Goal: Task Accomplishment & Management: Use online tool/utility

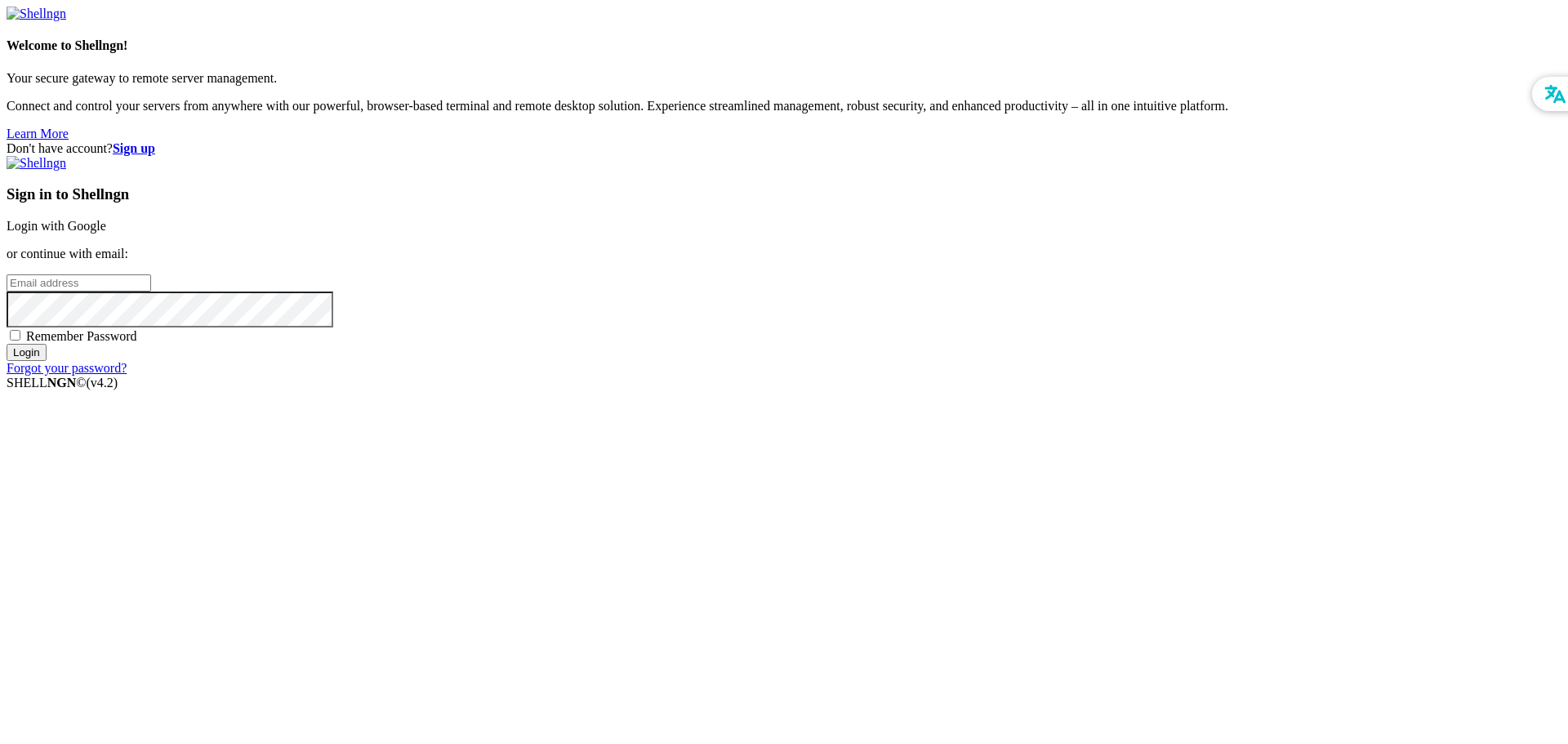
click at [106, 232] on link "Login with Google" at bounding box center [56, 225] width 100 height 14
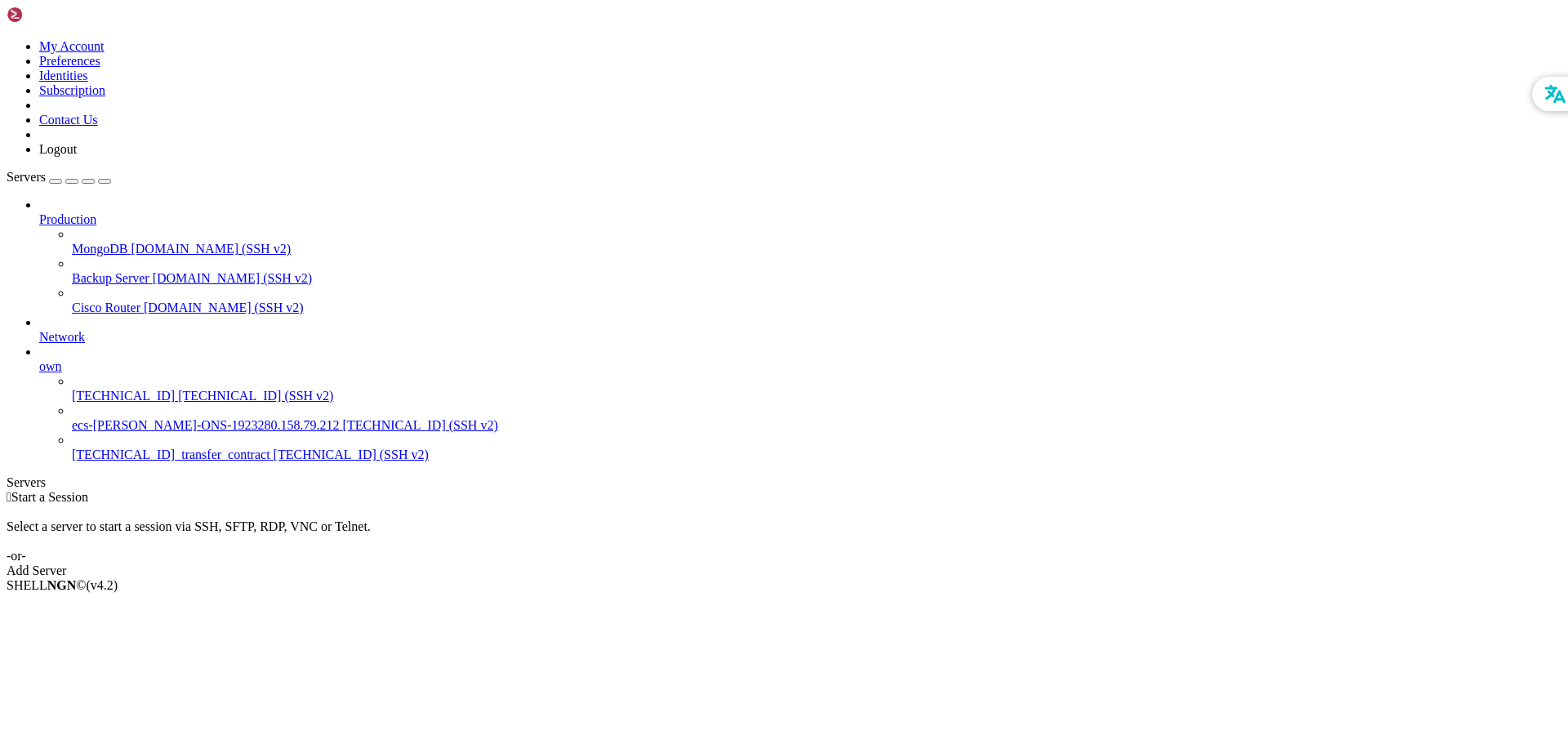
click at [118, 447] on span "[TECHNICAL_ID]_transfer_contract" at bounding box center [171, 454] width 198 height 14
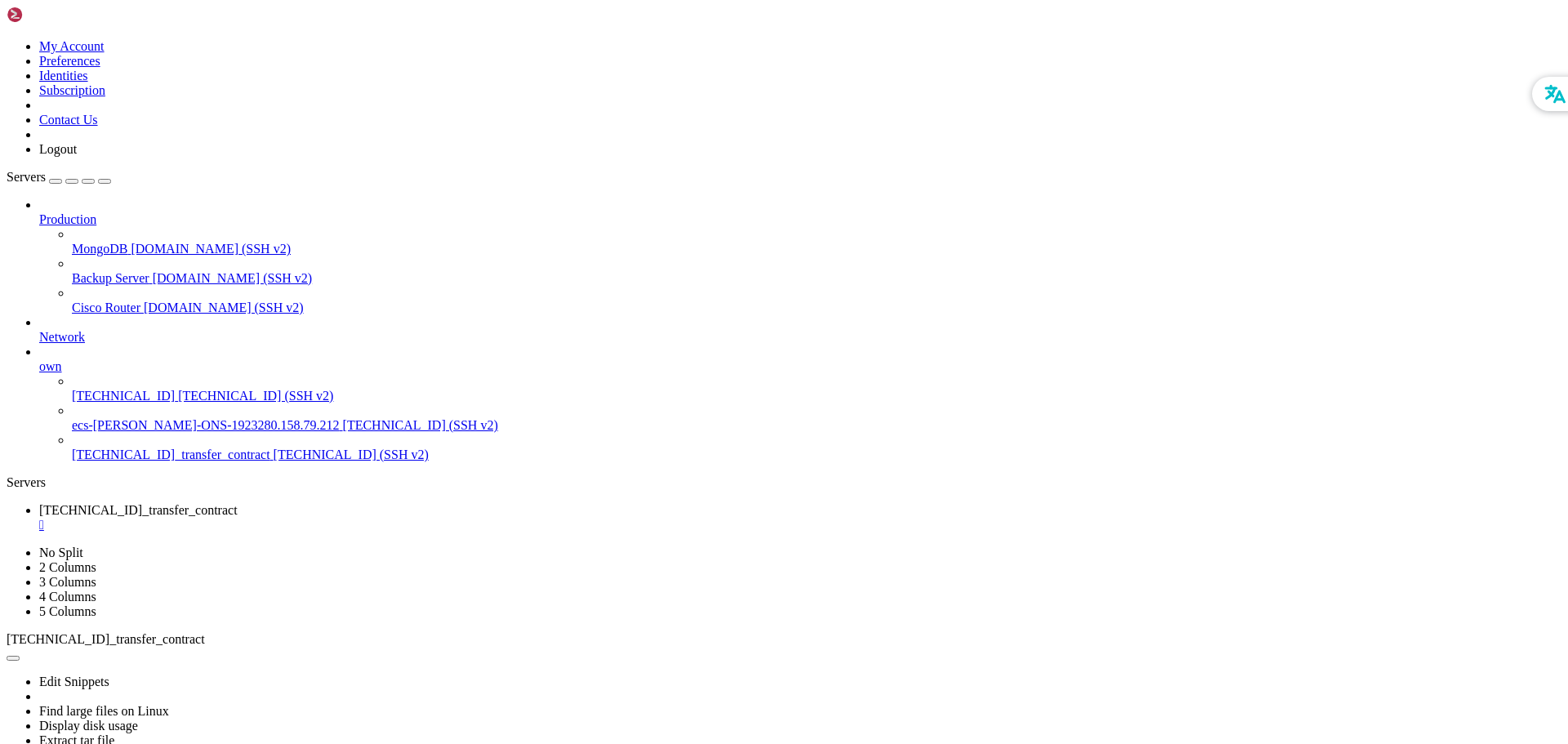
click at [238, 503] on span "[TECHNICAL_ID]_transfer_contract" at bounding box center [138, 510] width 198 height 14
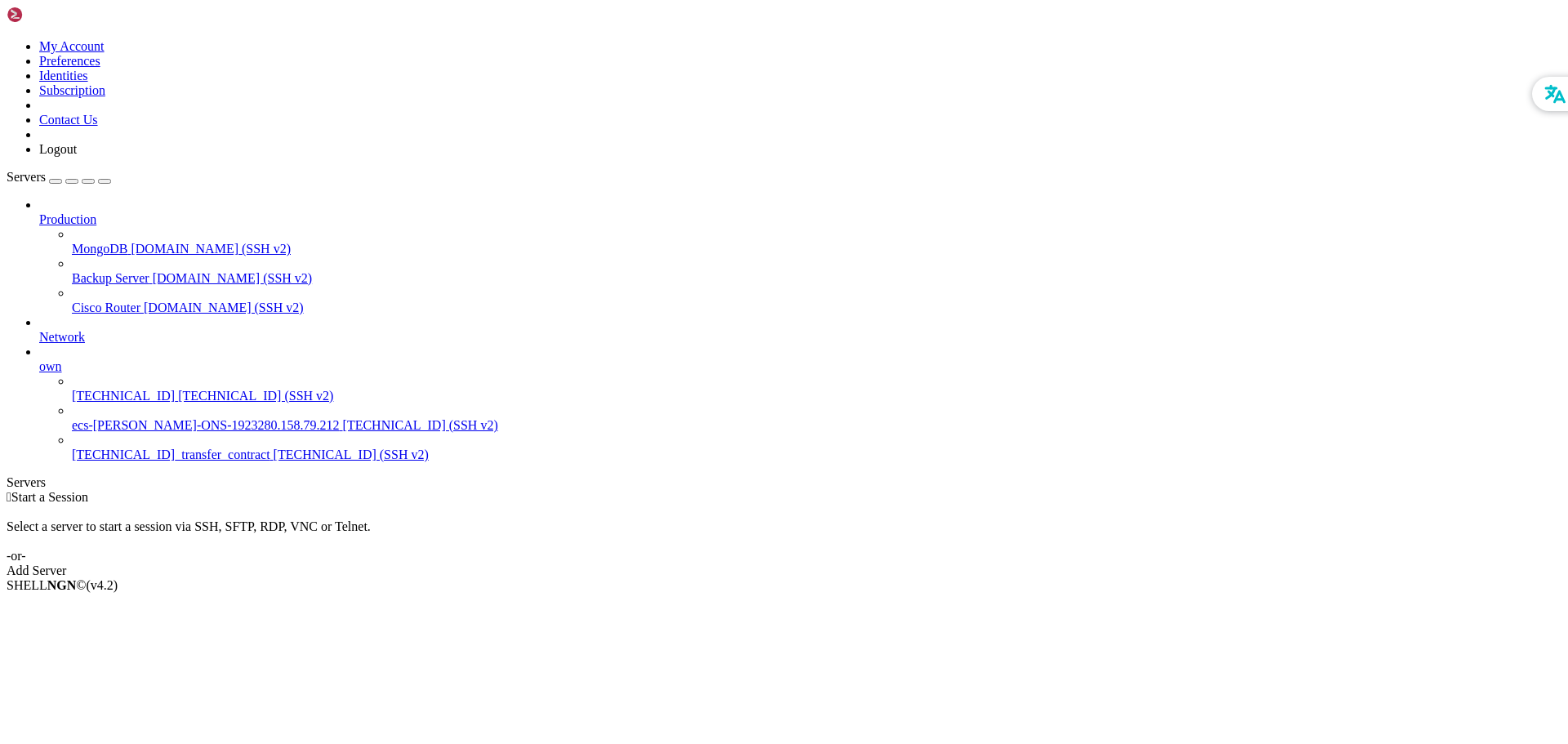
click at [274, 447] on span "[TECHNICAL_ID] (SSH v2)" at bounding box center [351, 454] width 155 height 14
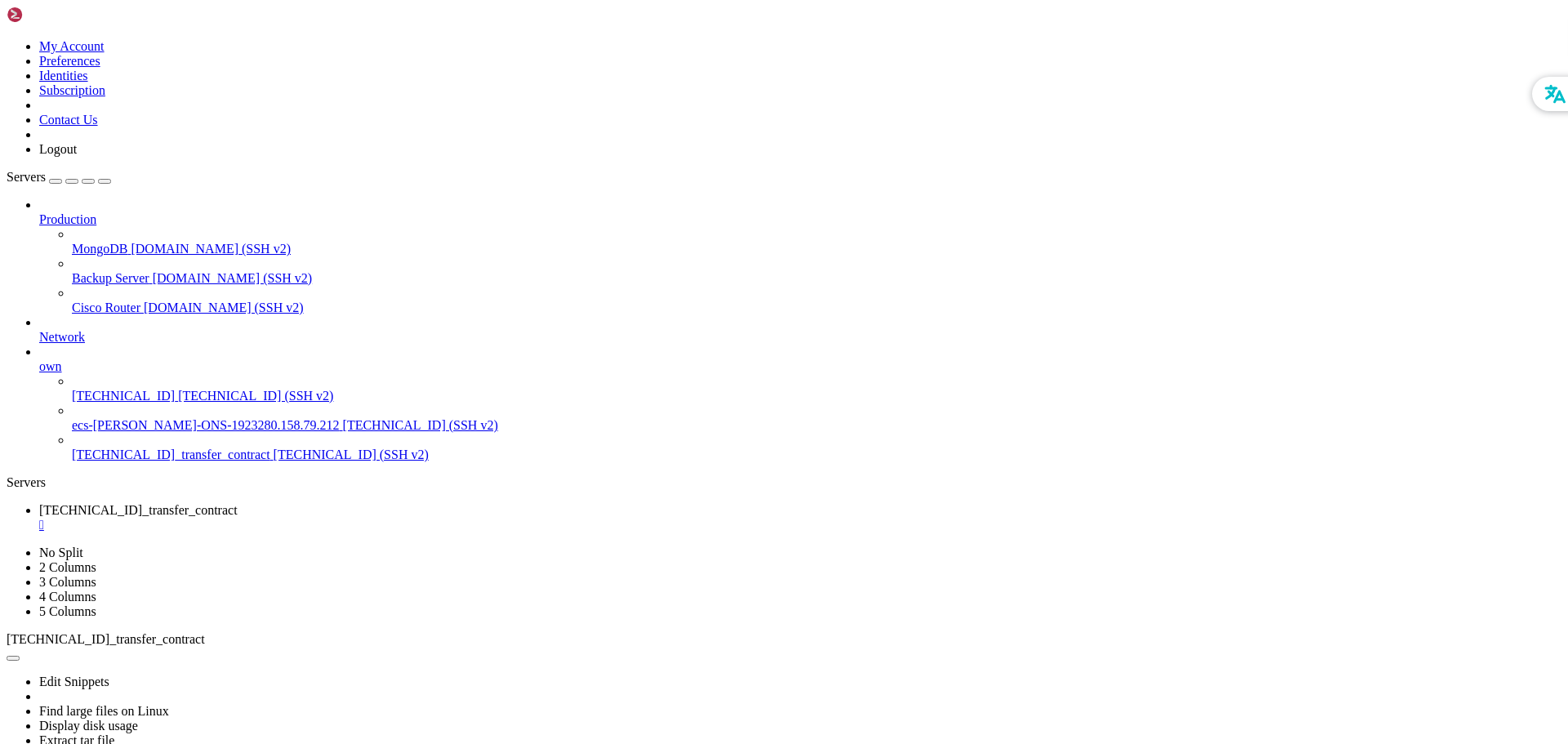
drag, startPoint x: 456, startPoint y: 1107, endPoint x: 427, endPoint y: 1206, distance: 103.2
drag, startPoint x: 691, startPoint y: 1204, endPoint x: 604, endPoint y: 1329, distance: 152.3
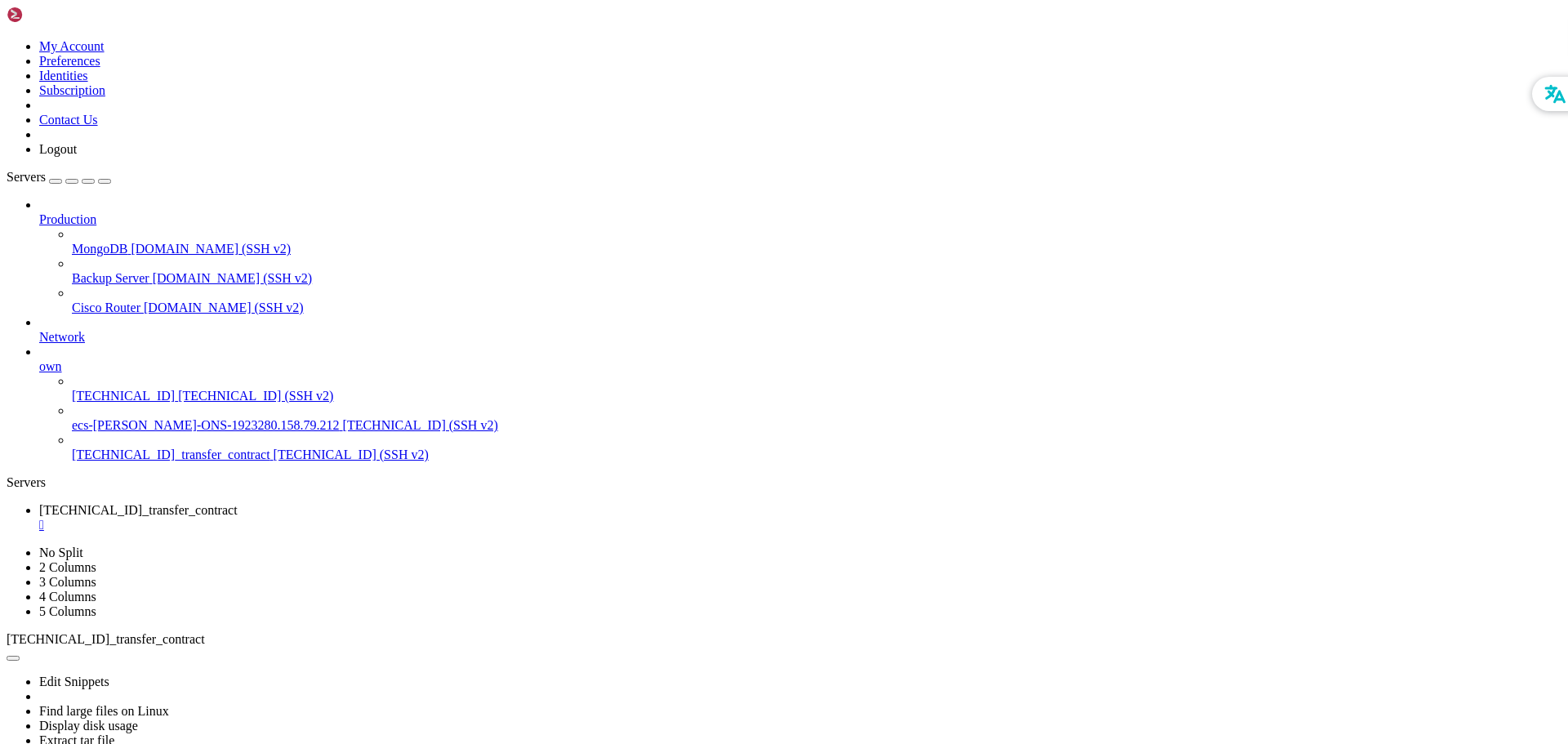
drag, startPoint x: 173, startPoint y: 1390, endPoint x: 293, endPoint y: 1388, distance: 120.0
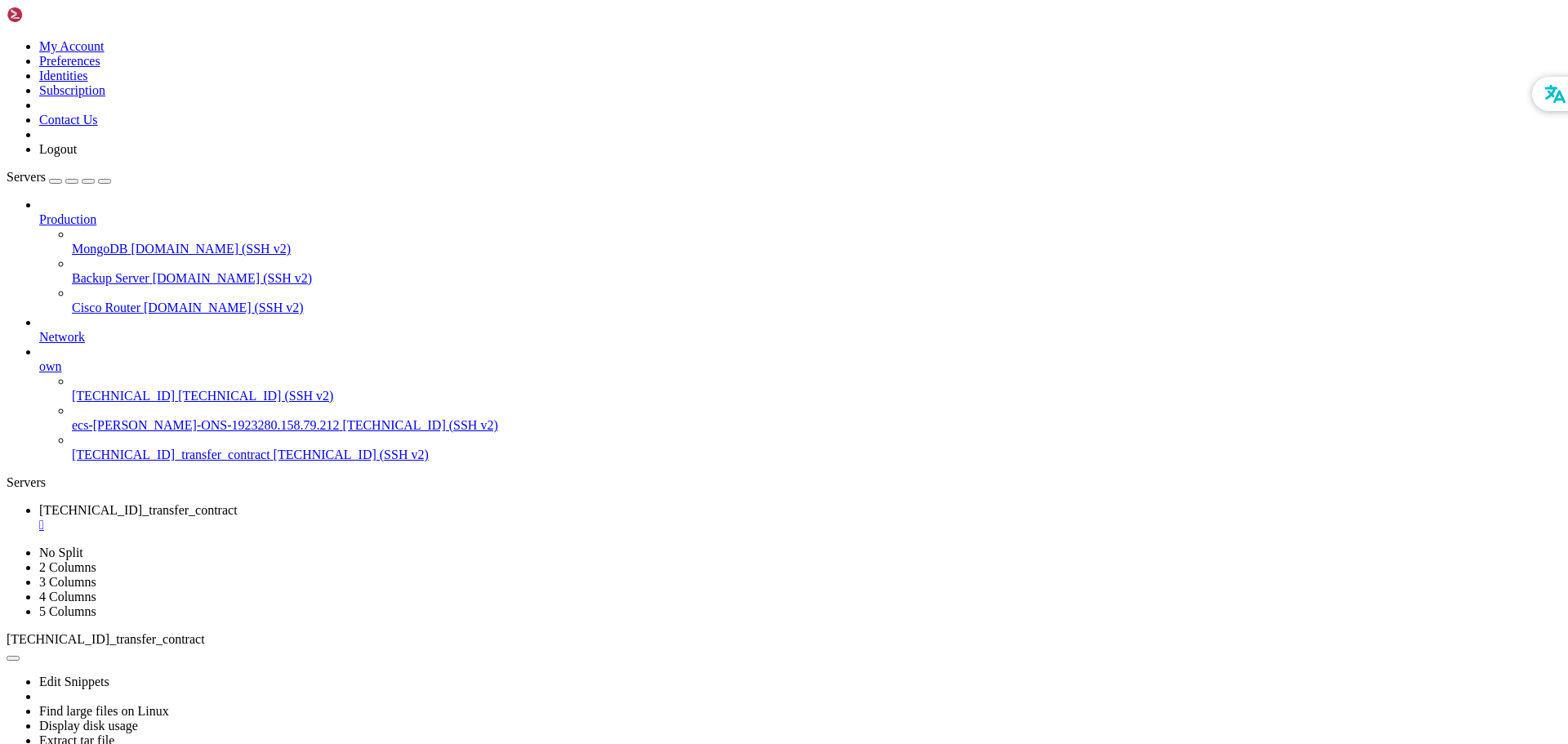
drag, startPoint x: 293, startPoint y: 1388, endPoint x: 363, endPoint y: 1407, distance: 72.5
drag, startPoint x: 355, startPoint y: 1390, endPoint x: 418, endPoint y: 1406, distance: 65.0
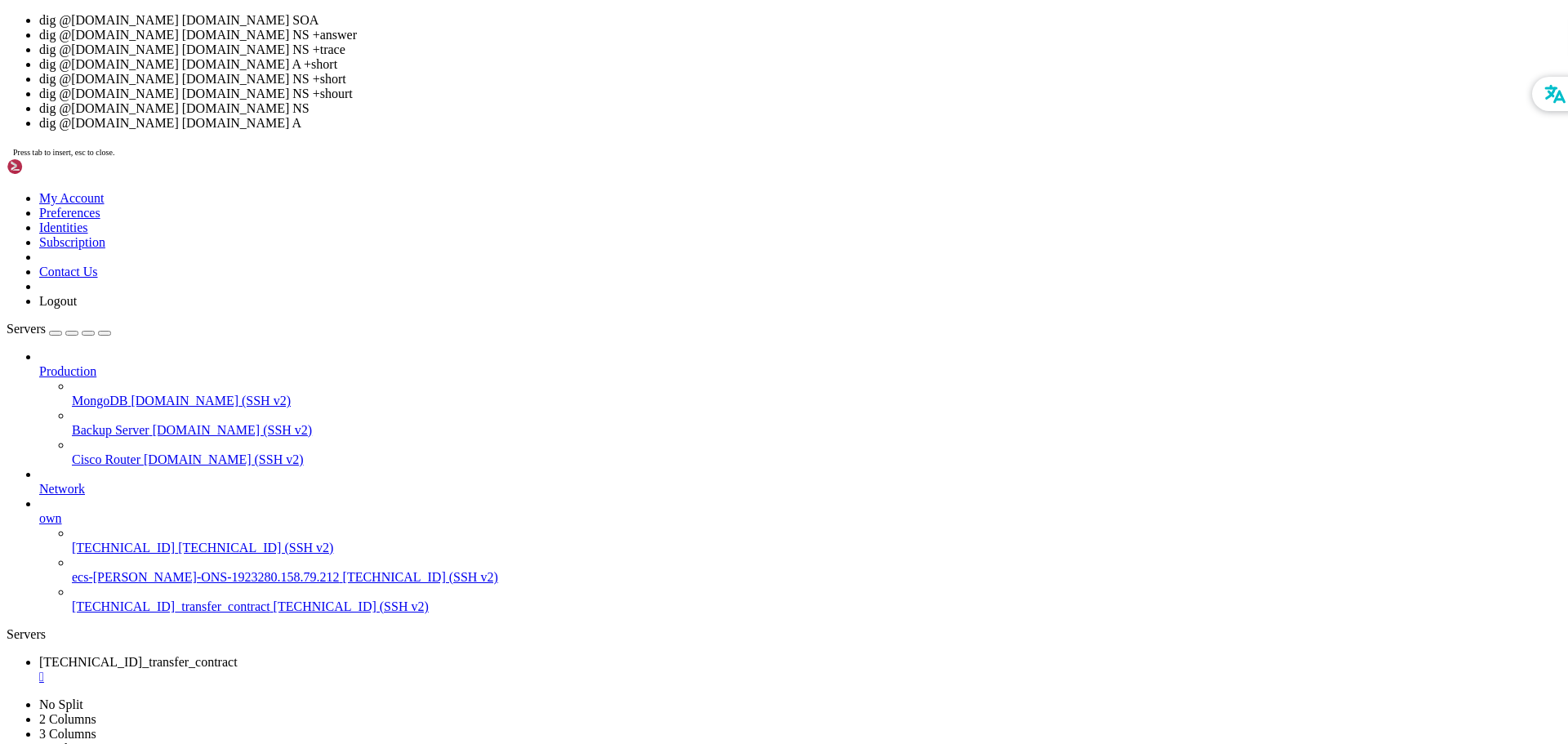
drag, startPoint x: 458, startPoint y: 1112, endPoint x: 339, endPoint y: 1211, distance: 154.8
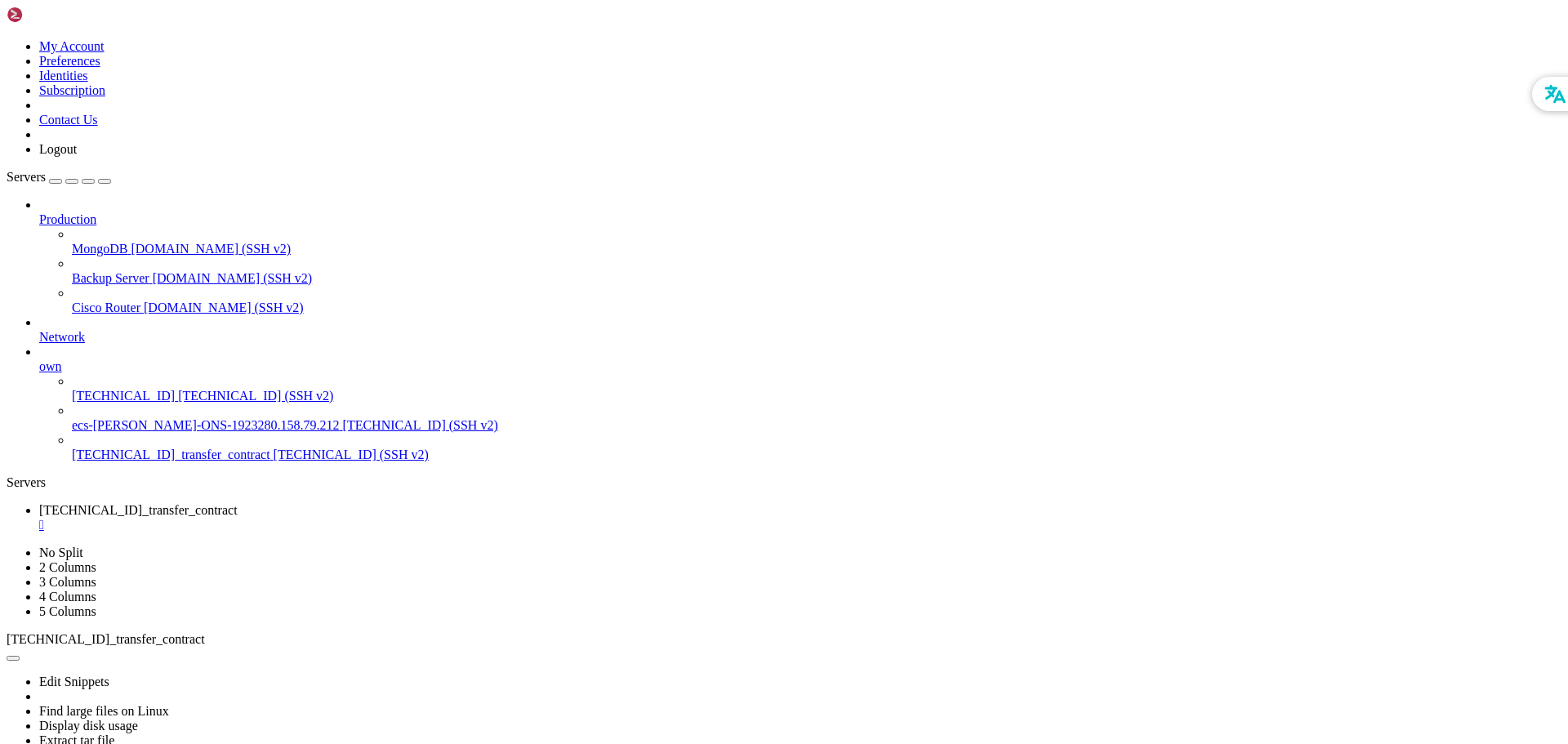
scroll to position [1792, 0]
drag, startPoint x: 13, startPoint y: 1096, endPoint x: 413, endPoint y: 1099, distance: 400.0
drag, startPoint x: 397, startPoint y: 1197, endPoint x: 356, endPoint y: 1318, distance: 127.8
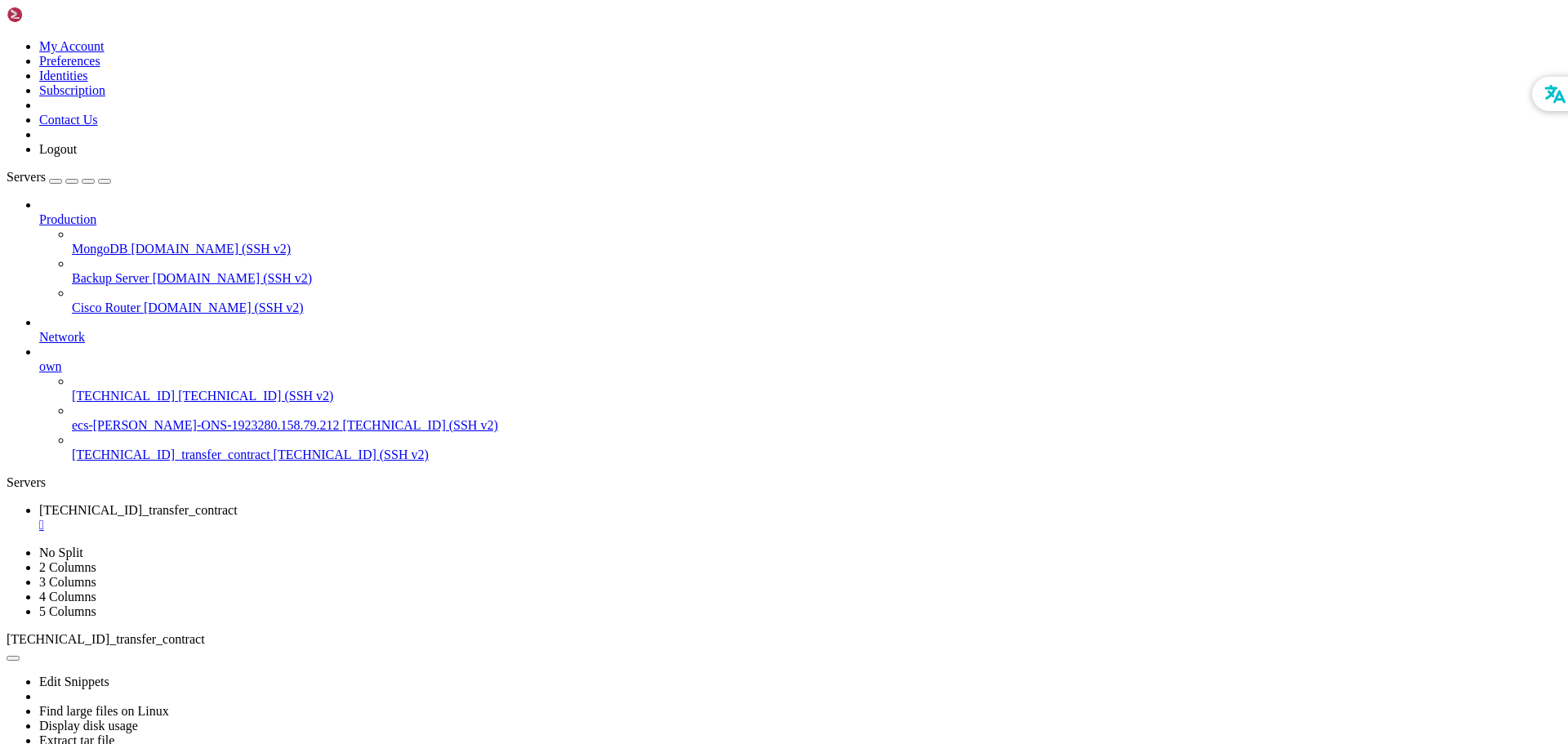
drag, startPoint x: 356, startPoint y: 1318, endPoint x: 295, endPoint y: 1433, distance: 130.2
drag, startPoint x: 173, startPoint y: 1165, endPoint x: 404, endPoint y: 1168, distance: 231.0
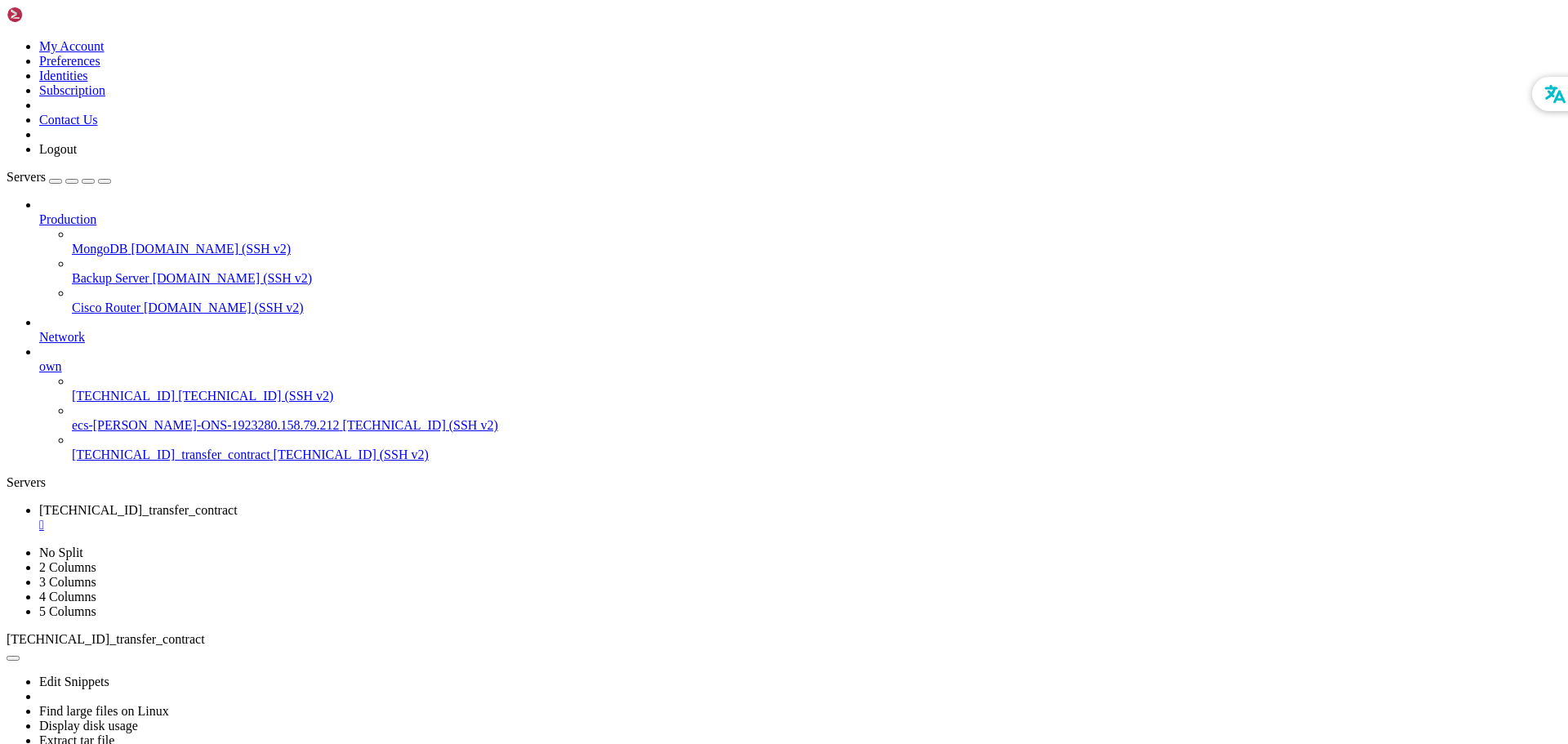
drag, startPoint x: 404, startPoint y: 1168, endPoint x: 430, endPoint y: 1276, distance: 111.1
drag, startPoint x: 171, startPoint y: 1410, endPoint x: 118, endPoint y: 1039, distance: 374.8
drag, startPoint x: 118, startPoint y: 1039, endPoint x: 97, endPoint y: 983, distance: 59.8
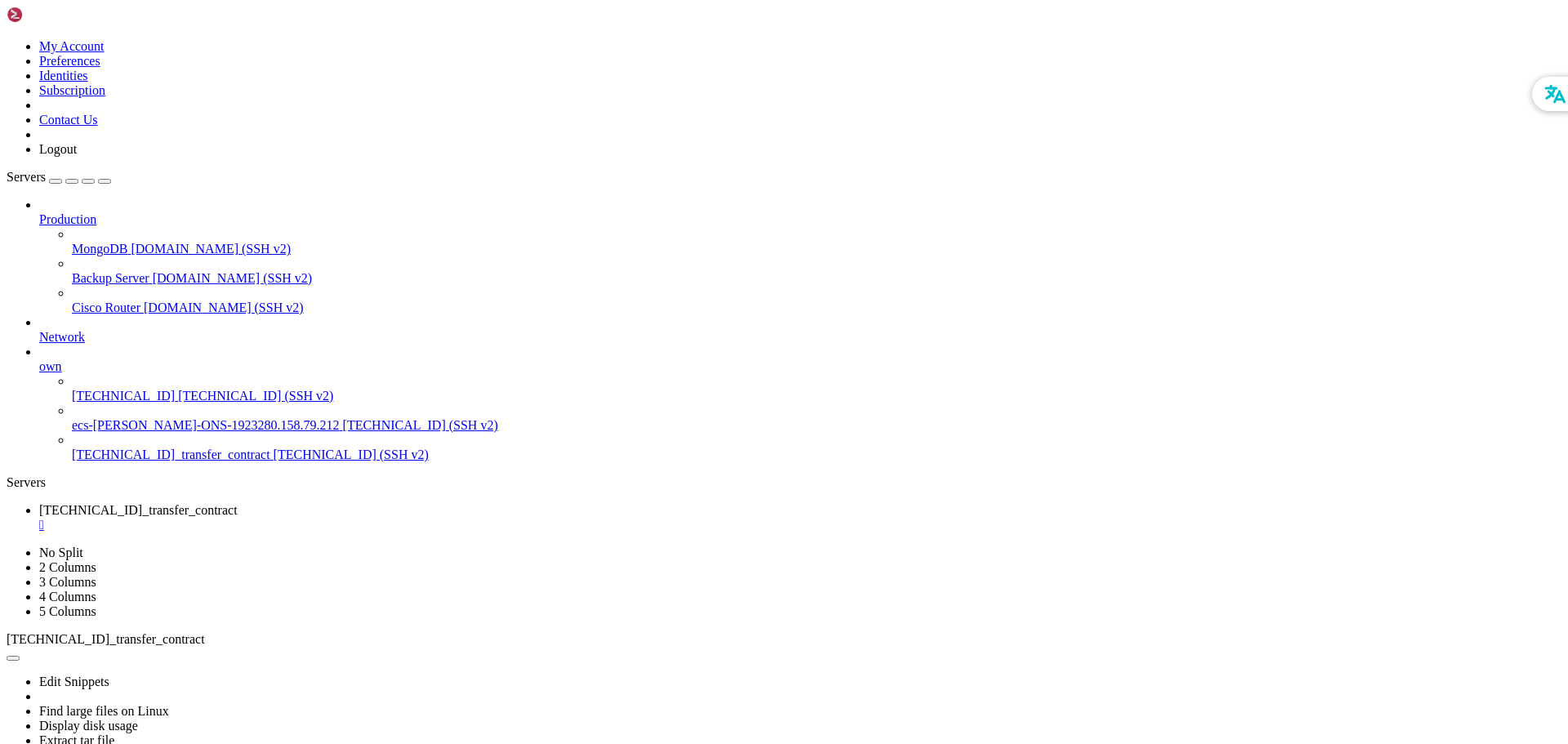
drag, startPoint x: 13, startPoint y: 838, endPoint x: 380, endPoint y: 1390, distance: 662.9
